Goal: Task Accomplishment & Management: Manage account settings

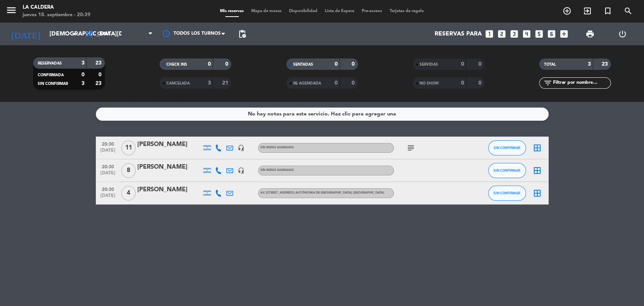
click at [409, 147] on icon "subject" at bounding box center [410, 147] width 9 height 9
drag, startPoint x: 137, startPoint y: 146, endPoint x: 180, endPoint y: 149, distance: 42.4
click at [180, 149] on div "[PERSON_NAME]" at bounding box center [169, 145] width 64 height 10
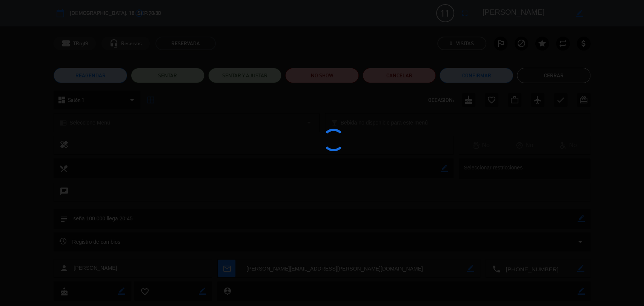
copy div "[PERSON_NAME]"
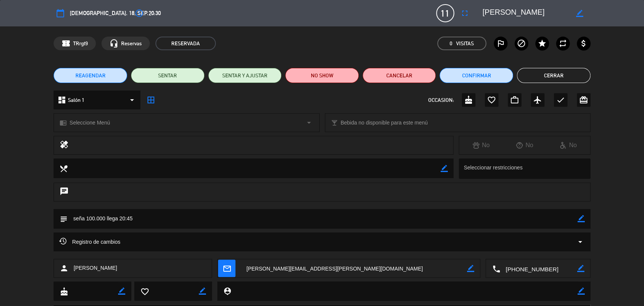
click at [536, 65] on div "REAGENDAR SENTAR SENTAR Y AJUSTAR NO SHOW Cancelar Confirmar Cerrar" at bounding box center [322, 75] width 644 height 30
click at [543, 69] on button "Cerrar" at bounding box center [554, 75] width 74 height 15
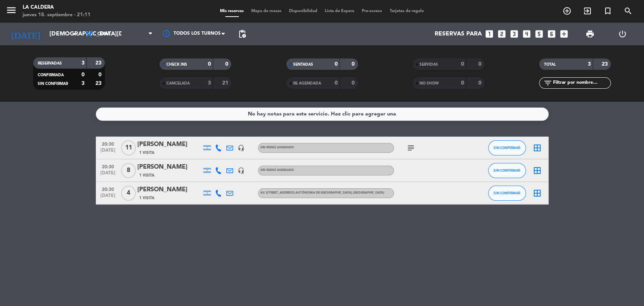
click at [74, 218] on div "No hay notas para este servicio. Haz clic para agregar una 20:30 [DATE] [PERSON…" at bounding box center [322, 204] width 644 height 204
click at [55, 41] on div "[DATE] [DATE] arrow_drop_down" at bounding box center [43, 34] width 75 height 17
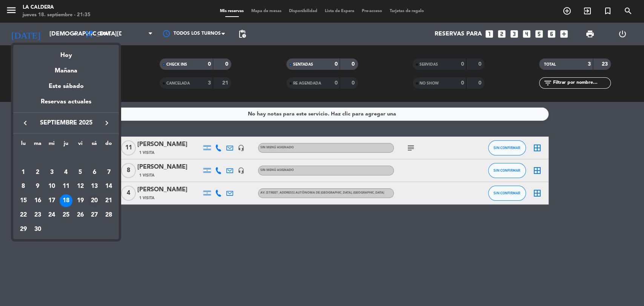
click at [97, 202] on div "20" at bounding box center [94, 200] width 13 height 13
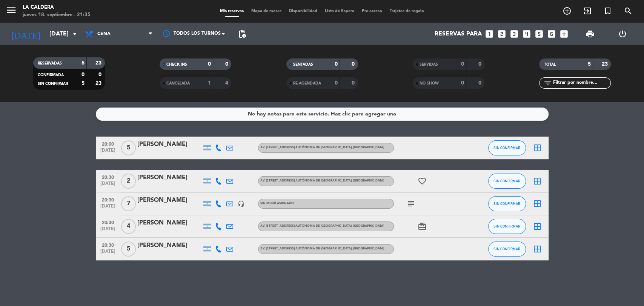
click at [155, 145] on div "[PERSON_NAME]" at bounding box center [169, 145] width 64 height 10
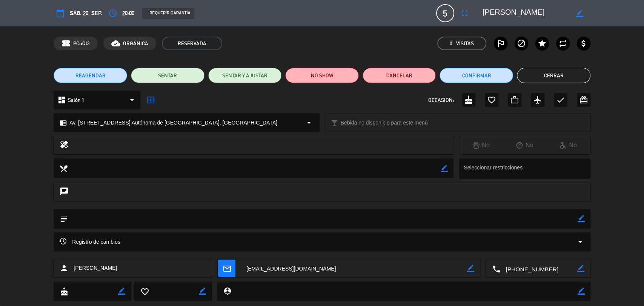
click at [136, 15] on div "calendar_today sáb. 20, sep. access_time 20:00 REQUERIR GARANTÍA 5 [PERSON_NAME…" at bounding box center [322, 13] width 537 height 18
click at [125, 16] on span "20:00" at bounding box center [128, 12] width 12 height 9
click at [112, 15] on icon "access_time" at bounding box center [112, 13] width 9 height 9
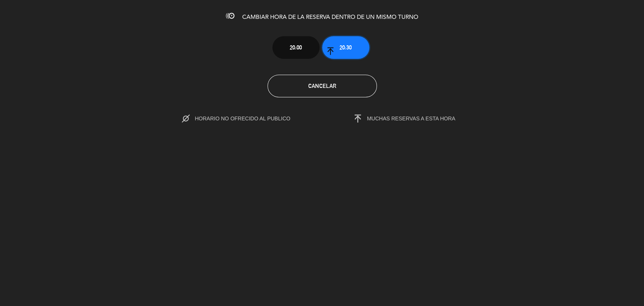
click at [341, 43] on span "20:30" at bounding box center [346, 47] width 12 height 9
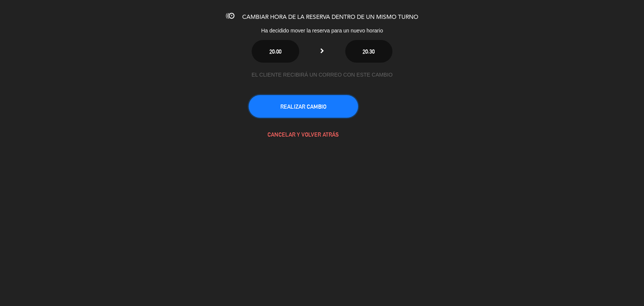
click at [335, 105] on button "REALIZAR CAMBIO" at bounding box center [303, 106] width 109 height 23
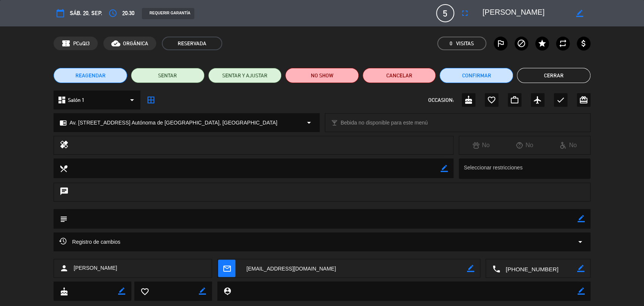
click at [536, 67] on div "REAGENDAR SENTAR SENTAR Y AJUSTAR NO SHOW Cancelar Confirmar Cerrar" at bounding box center [322, 75] width 644 height 30
click at [542, 69] on button "Cerrar" at bounding box center [554, 75] width 74 height 15
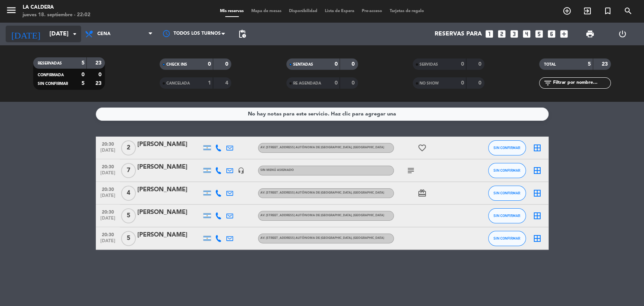
click at [60, 37] on input "[DATE]" at bounding box center [86, 34] width 80 height 15
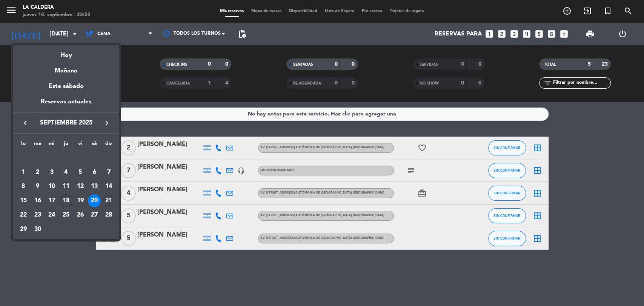
click at [108, 201] on div "21" at bounding box center [108, 200] width 13 height 13
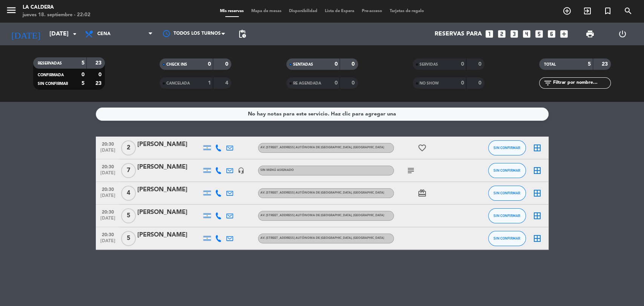
type input "[DATE]"
click at [138, 33] on span "Cena" at bounding box center [118, 34] width 75 height 17
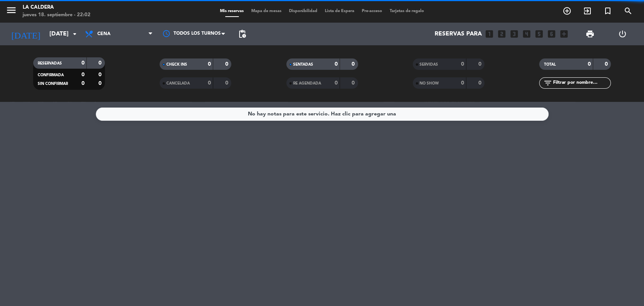
click at [130, 21] on div "menu La Caldera [DATE] 18. septiembre - 22:02 Mis reservas Mapa de mesas Dispon…" at bounding box center [322, 11] width 644 height 23
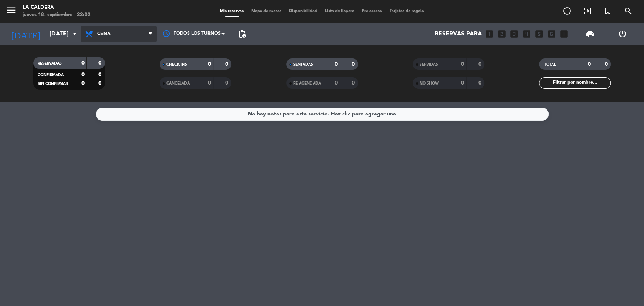
click at [138, 34] on span "Cena" at bounding box center [118, 34] width 75 height 17
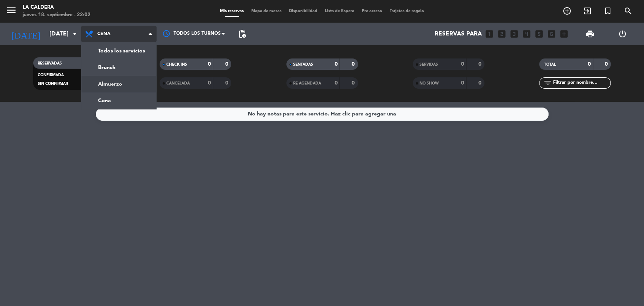
click at [141, 82] on div "menu La Caldera [DATE] 18. septiembre - 22:02 Mis reservas Mapa de mesas Dispon…" at bounding box center [322, 51] width 644 height 102
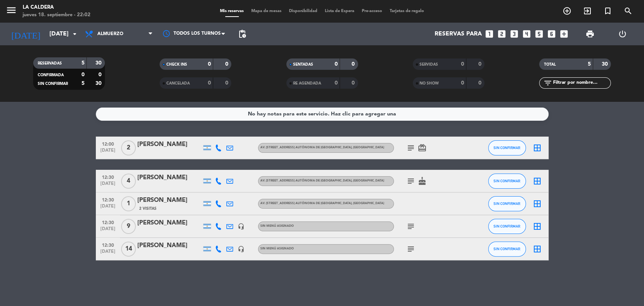
click at [409, 177] on icon "subject" at bounding box center [410, 181] width 9 height 9
click at [135, 183] on span "4" at bounding box center [128, 181] width 15 height 15
click at [128, 180] on span "4" at bounding box center [128, 181] width 15 height 15
click at [167, 187] on div at bounding box center [169, 186] width 64 height 6
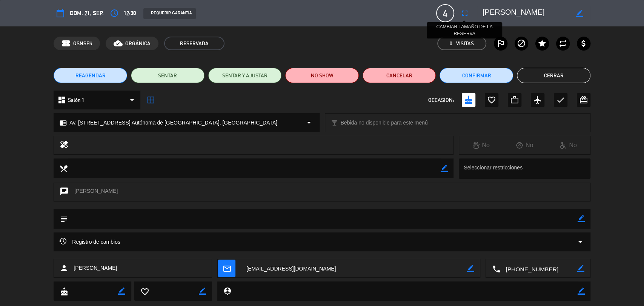
click at [464, 14] on icon "fullscreen" at bounding box center [464, 13] width 9 height 9
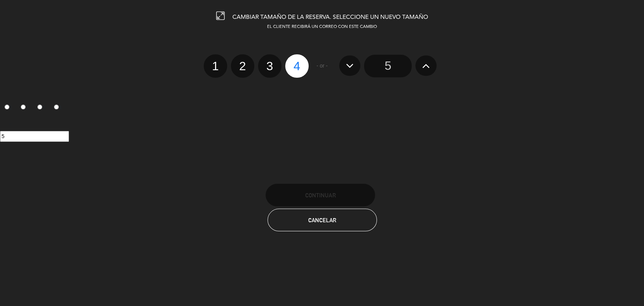
click at [416, 69] on button at bounding box center [425, 65] width 21 height 20
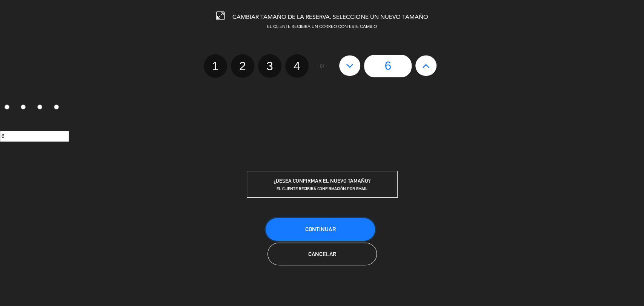
click at [358, 224] on button "Continuar" at bounding box center [320, 229] width 109 height 23
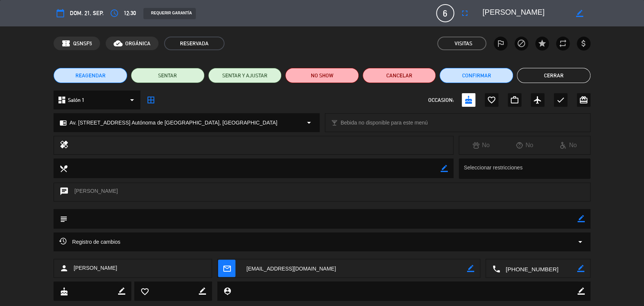
click at [579, 76] on button "Cerrar" at bounding box center [554, 75] width 74 height 15
